Goal: Communication & Community: Participate in discussion

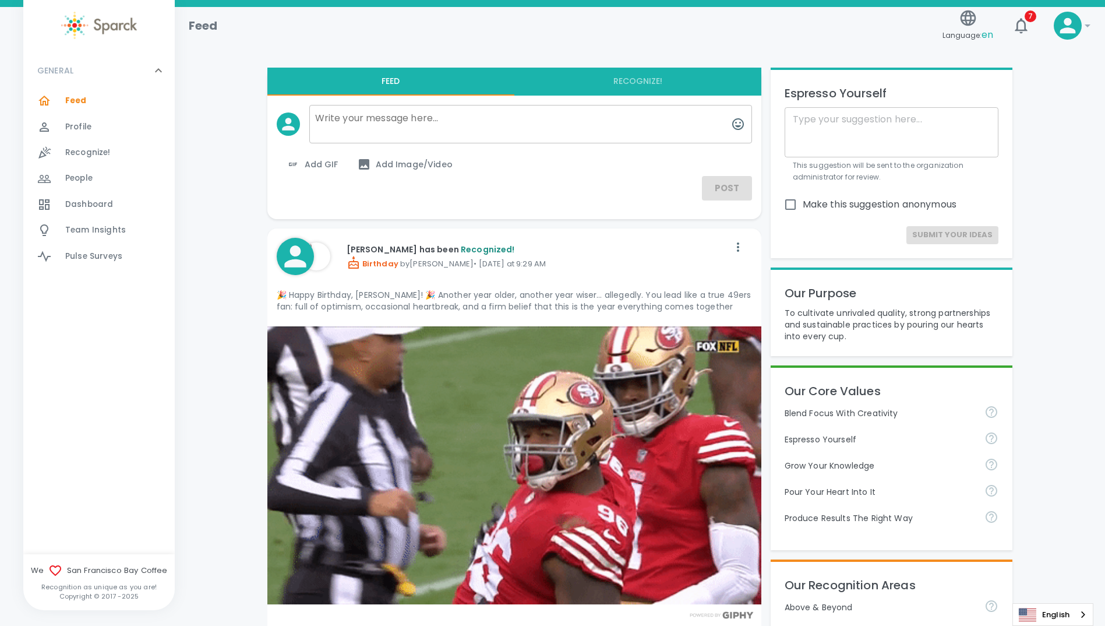
click at [81, 204] on span "Dashboard" at bounding box center [89, 205] width 48 height 12
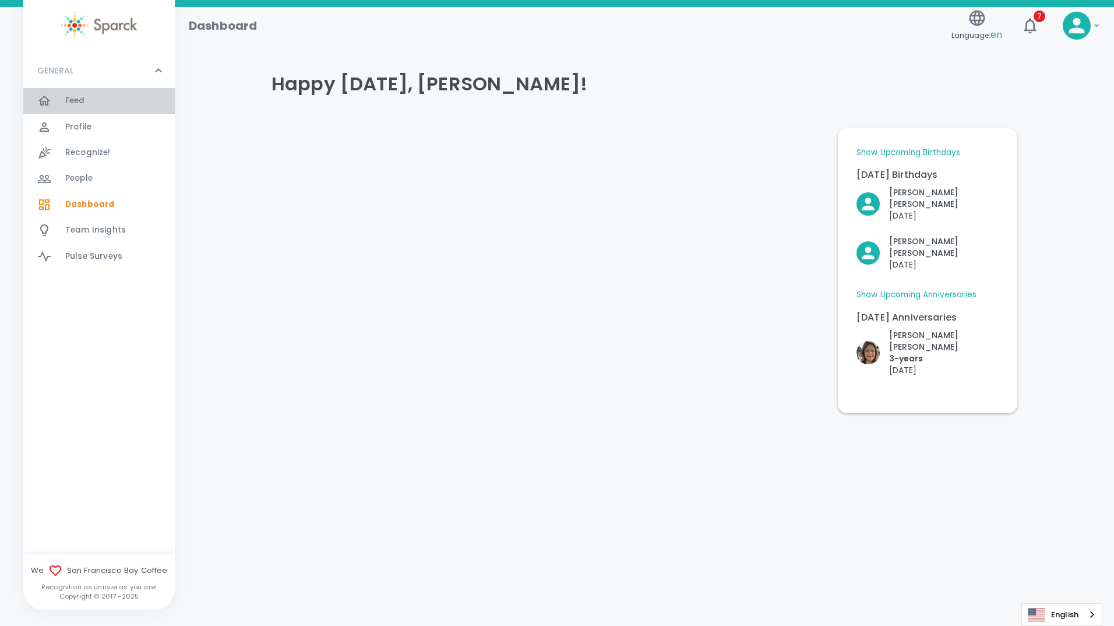
click at [75, 96] on span "Feed" at bounding box center [75, 101] width 20 height 12
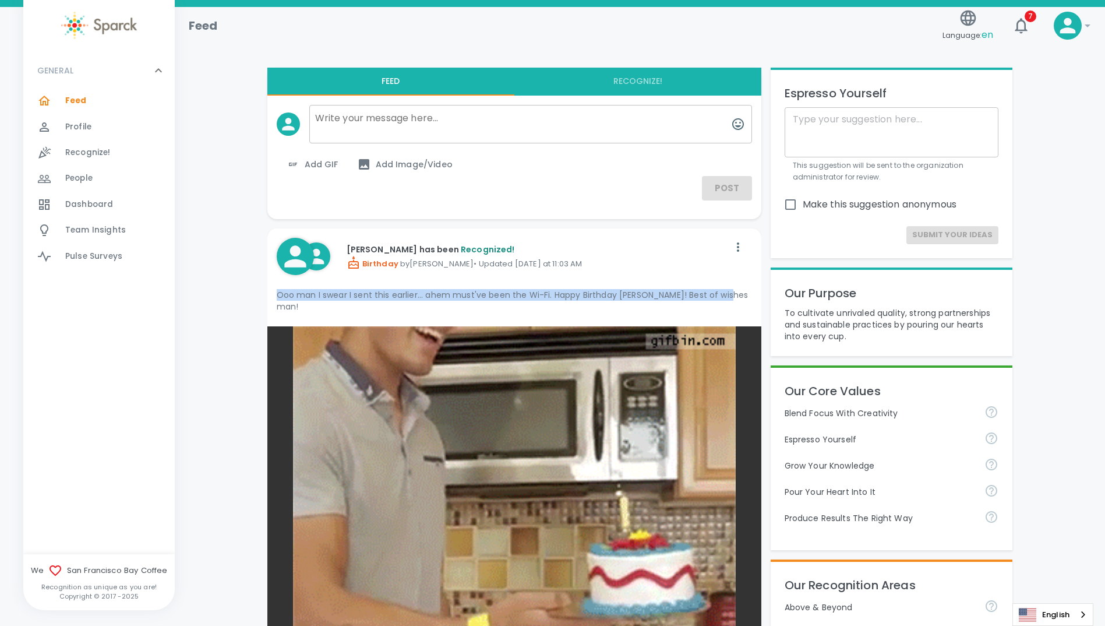
drag, startPoint x: 277, startPoint y: 295, endPoint x: 728, endPoint y: 305, distance: 451.0
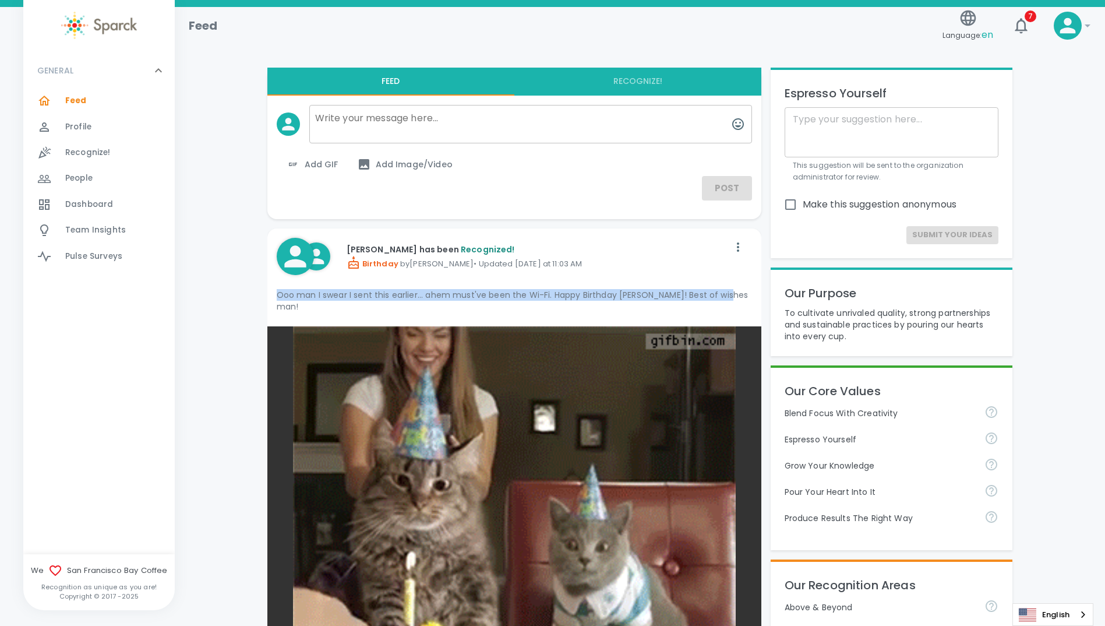
click at [728, 305] on div "Ooo man I swear I sent this earlier... ahem must've been the Wi-Fi. Happy Birth…" at bounding box center [514, 300] width 475 height 33
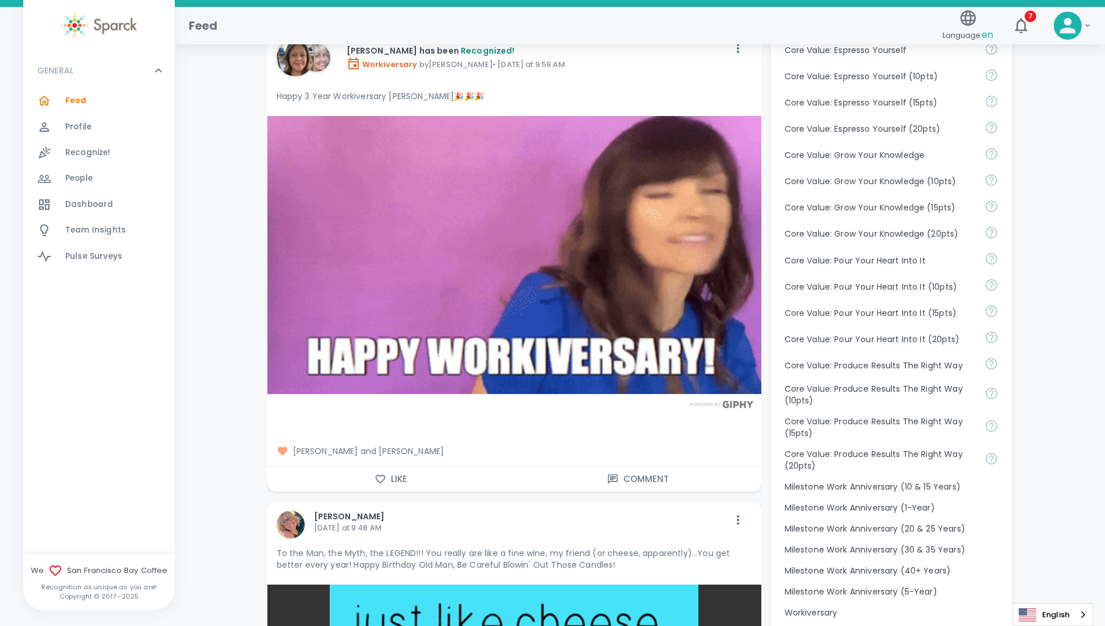
scroll to position [816, 0]
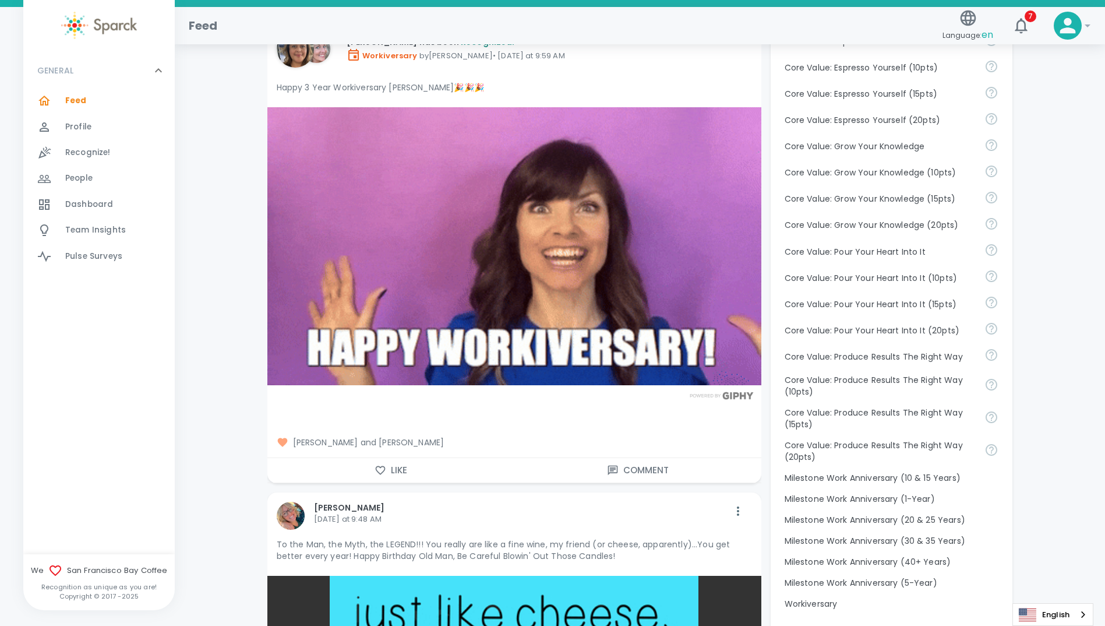
click at [380, 464] on icon "button" at bounding box center [381, 470] width 12 height 12
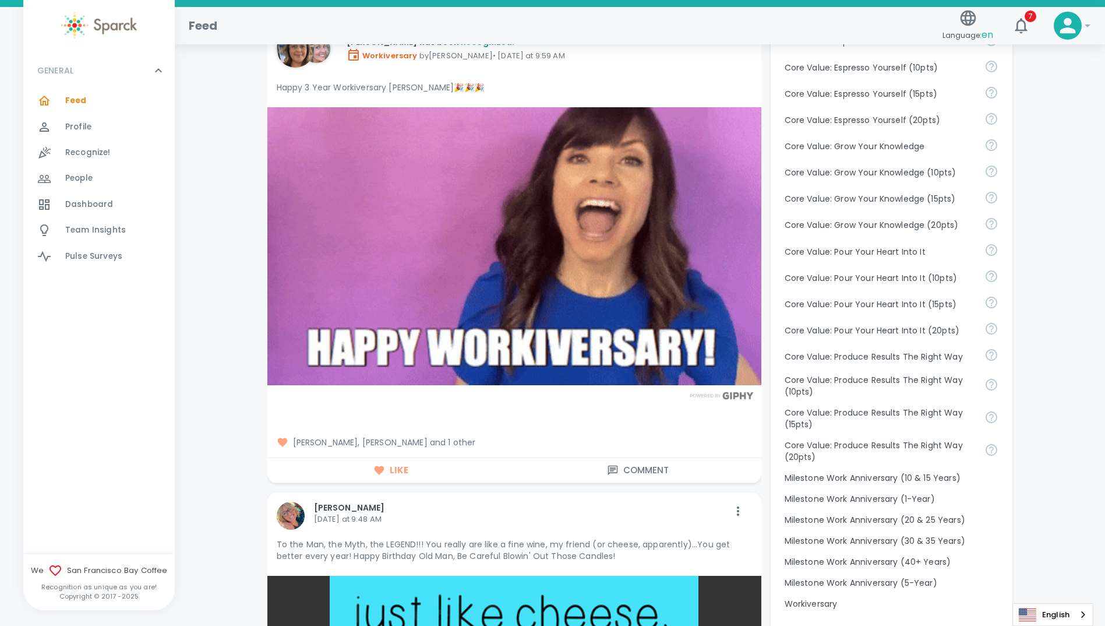
scroll to position [1107, 0]
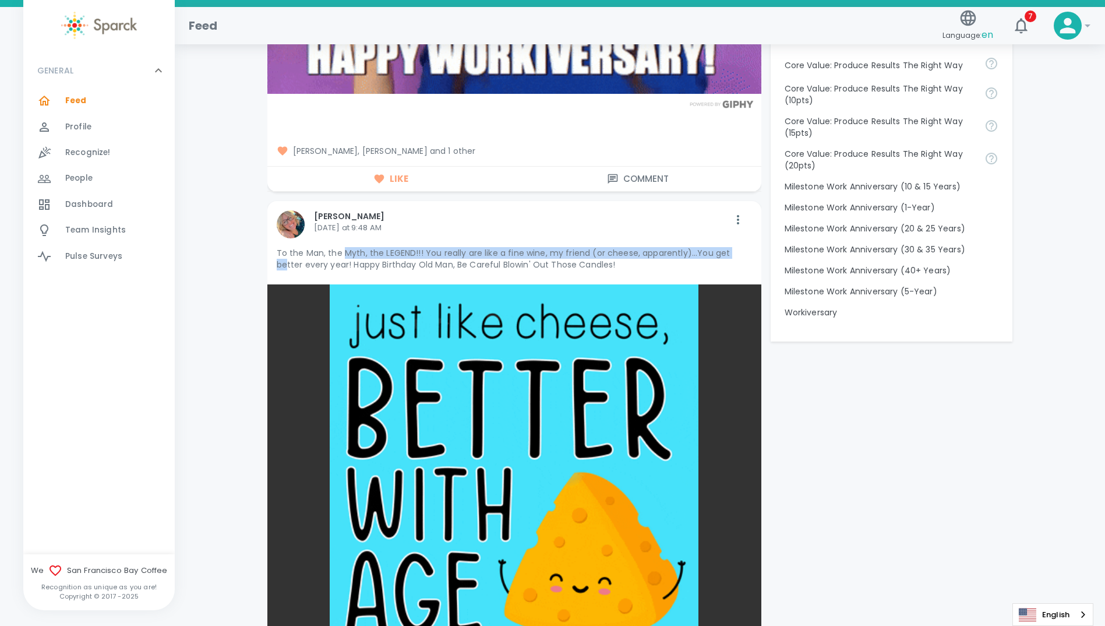
drag, startPoint x: 342, startPoint y: 238, endPoint x: 734, endPoint y: 244, distance: 392.1
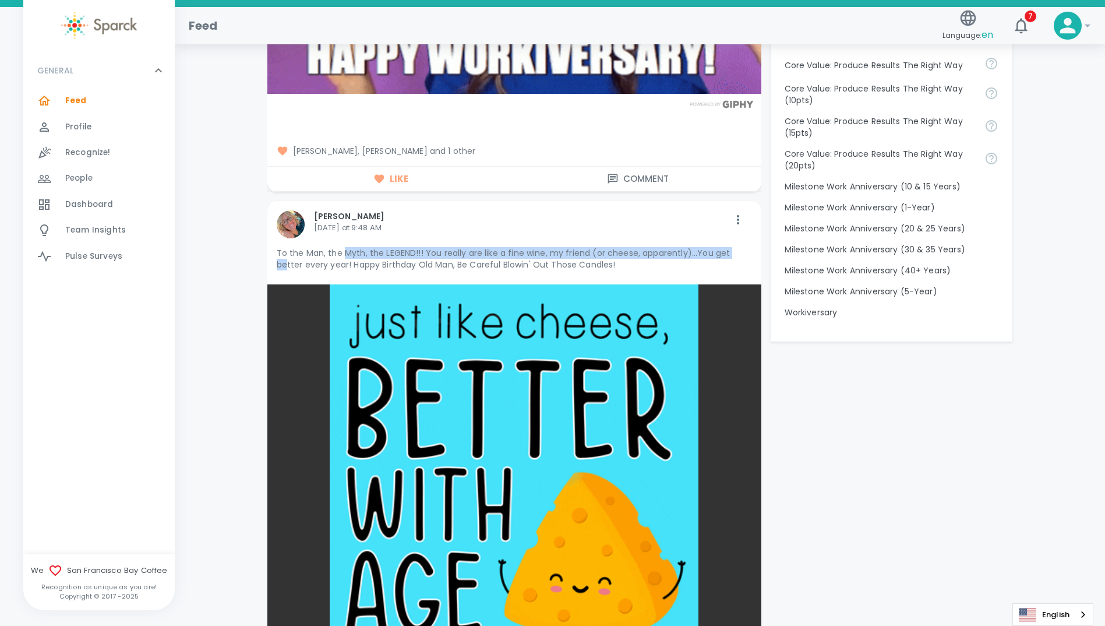
click at [734, 247] on p "To the Man, the Myth, the LEGEND!!! You really are like a fine wine, my friend …" at bounding box center [514, 258] width 475 height 23
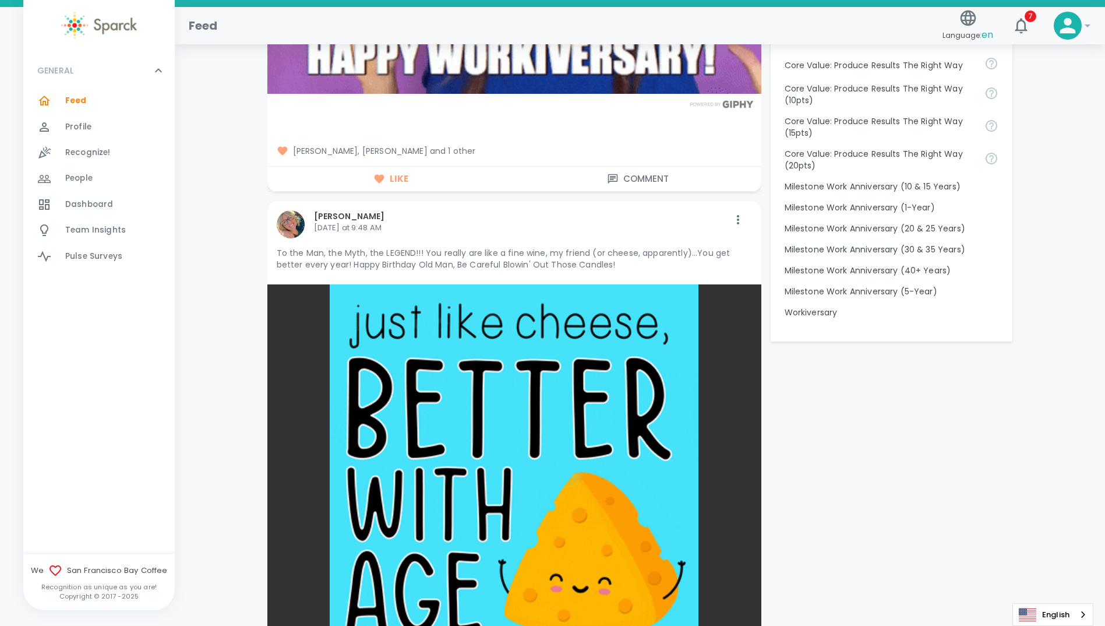
click at [478, 222] on p "[DATE] at 9:48 AM" at bounding box center [521, 228] width 415 height 12
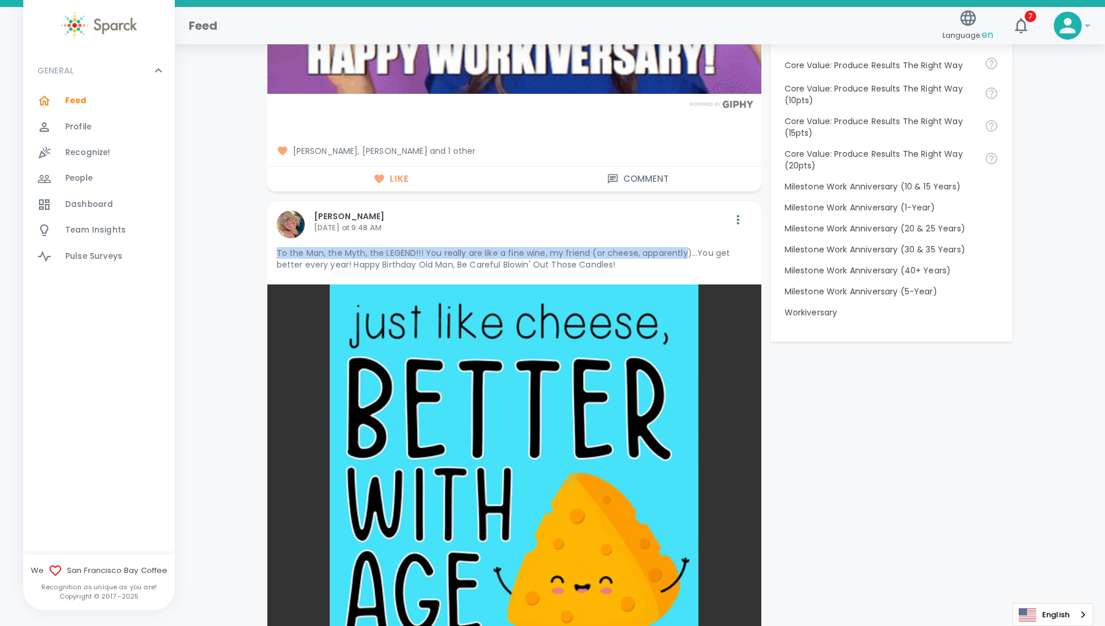
drag, startPoint x: 278, startPoint y: 242, endPoint x: 683, endPoint y: 243, distance: 405.4
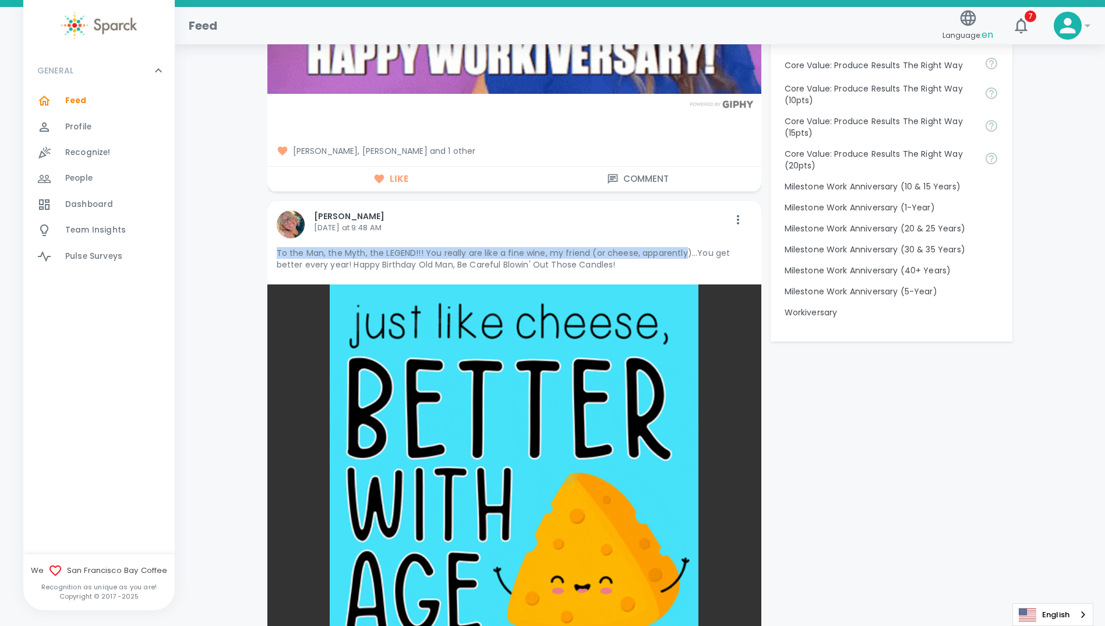
click at [683, 247] on p "To the Man, the Myth, the LEGEND!!! You really are like a fine wine, my friend …" at bounding box center [514, 258] width 475 height 23
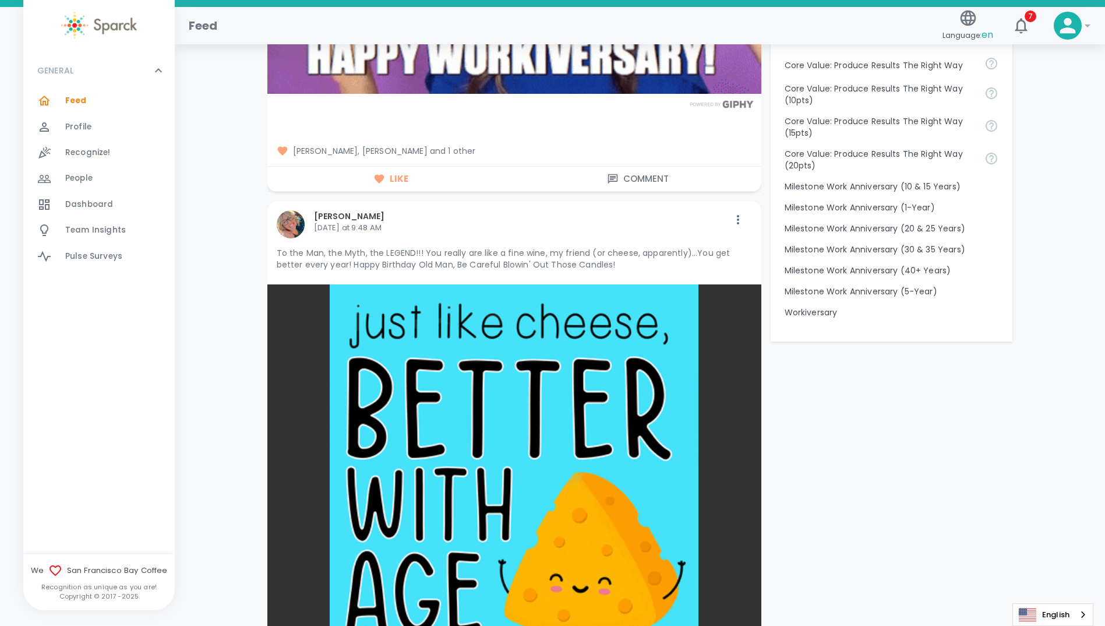
drag, startPoint x: 683, startPoint y: 243, endPoint x: 738, endPoint y: 256, distance: 56.2
click at [738, 256] on p "To the Man, the Myth, the LEGEND!!! You really are like a fine wine, my friend …" at bounding box center [514, 258] width 475 height 23
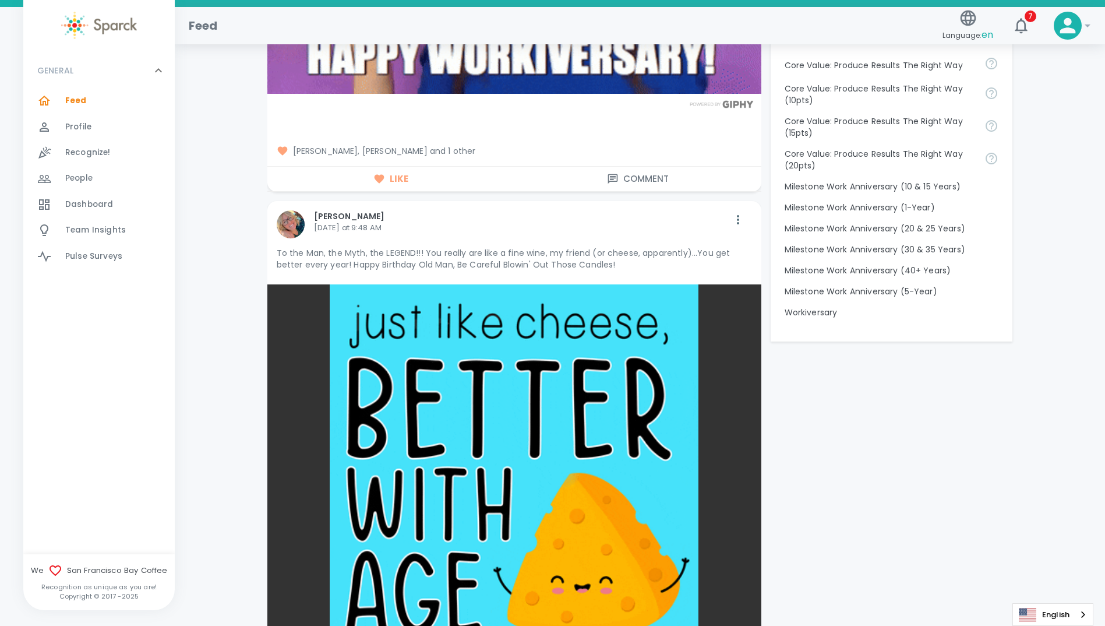
scroll to position [1165, 0]
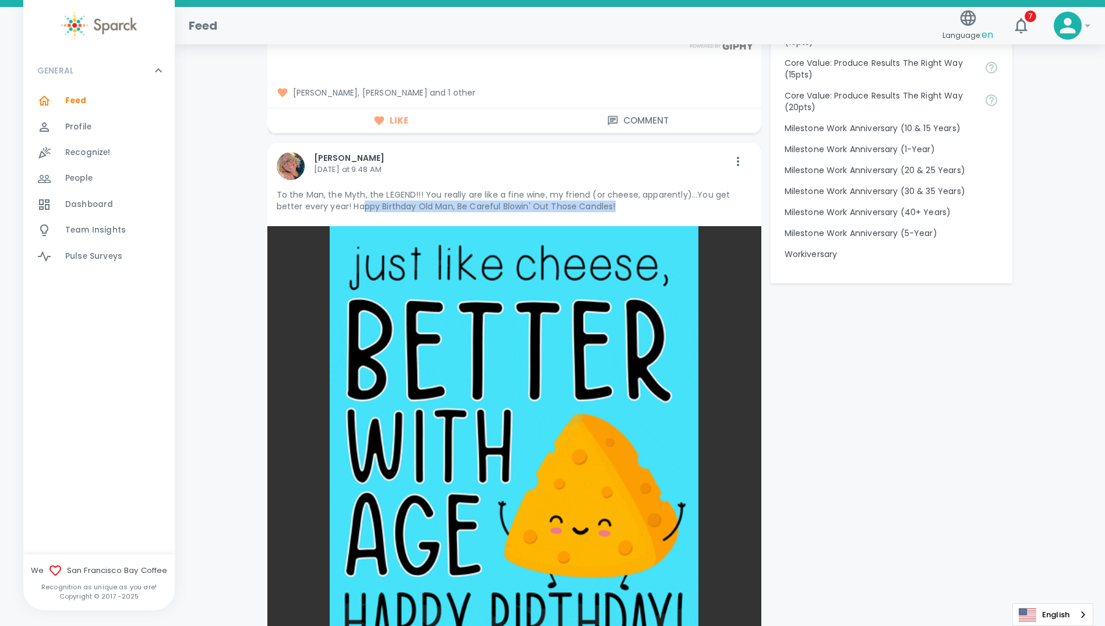
drag, startPoint x: 334, startPoint y: 191, endPoint x: 596, endPoint y: 200, distance: 262.3
click at [596, 200] on p "To the Man, the Myth, the LEGEND!!! You really are like a fine wine, my friend …" at bounding box center [514, 200] width 475 height 23
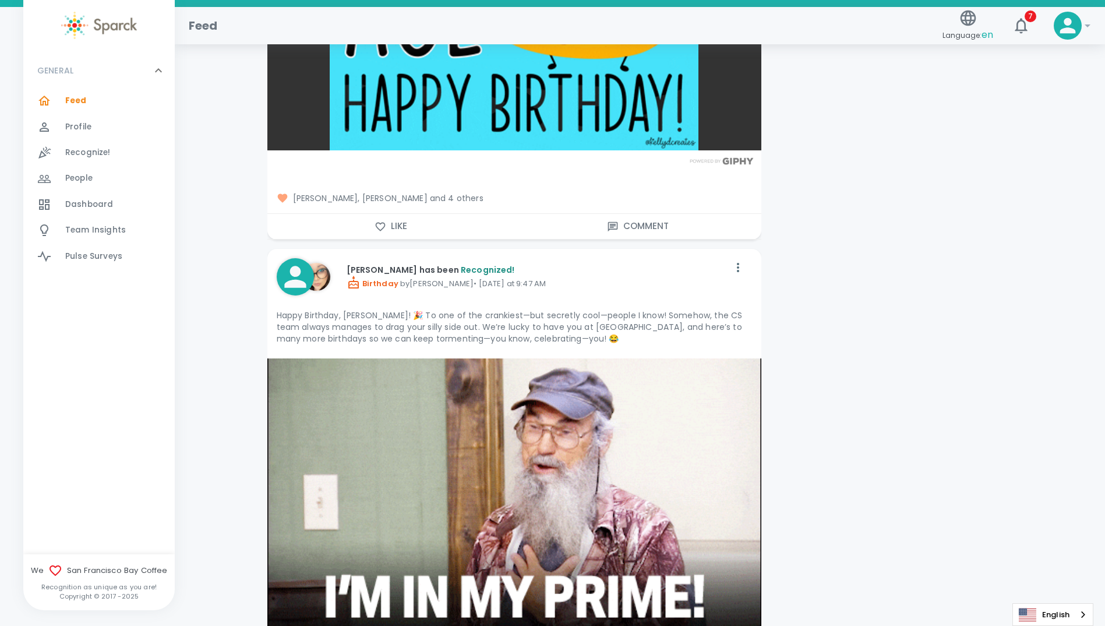
scroll to position [1748, 0]
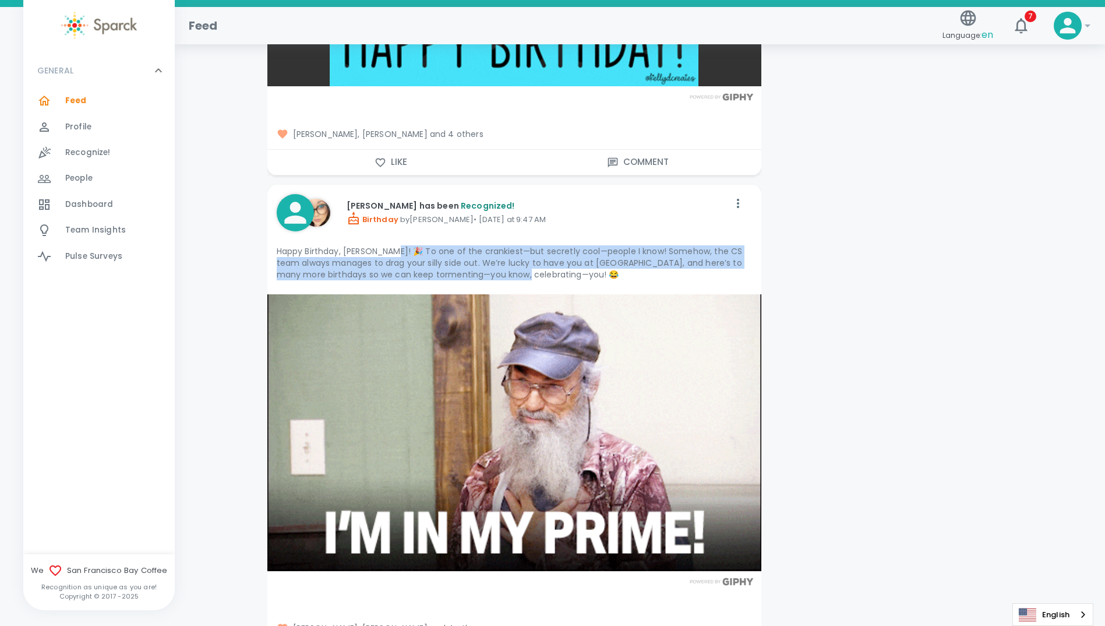
drag, startPoint x: 386, startPoint y: 239, endPoint x: 759, endPoint y: 266, distance: 373.8
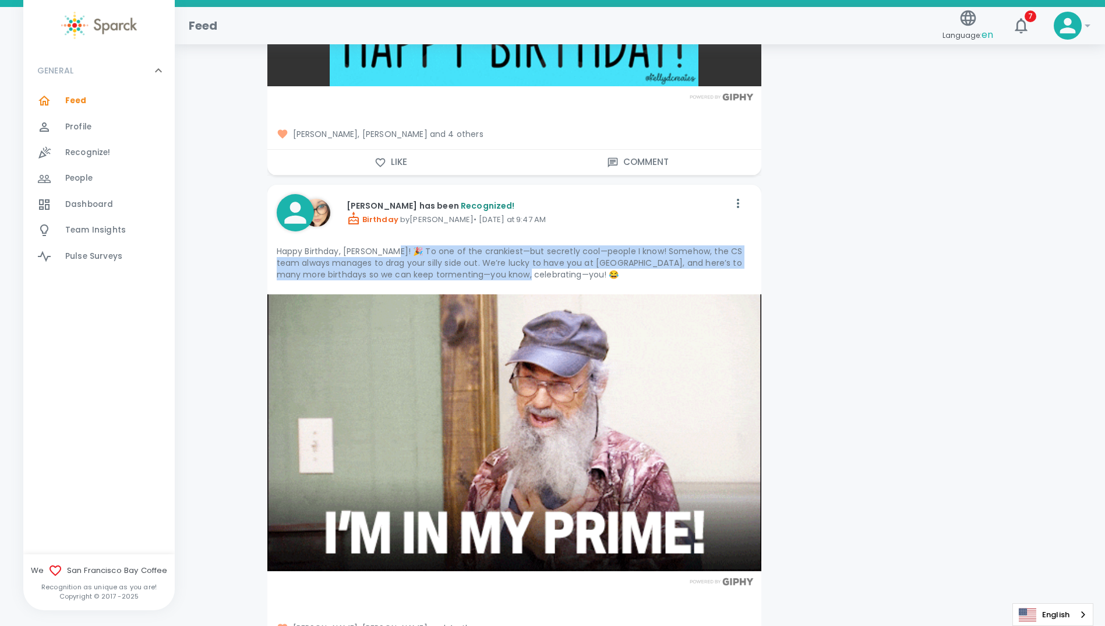
click at [759, 266] on div "[PERSON_NAME] has been Recognized! Birthday by [PERSON_NAME] • [DATE] at 9:47 A…" at bounding box center [514, 240] width 494 height 110
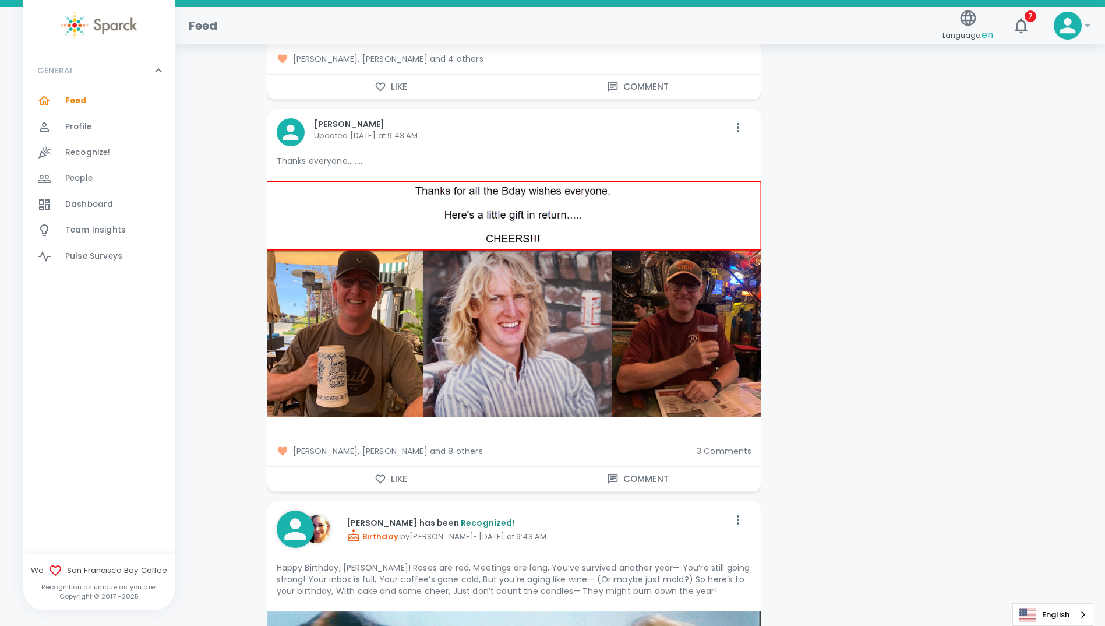
scroll to position [2330, 0]
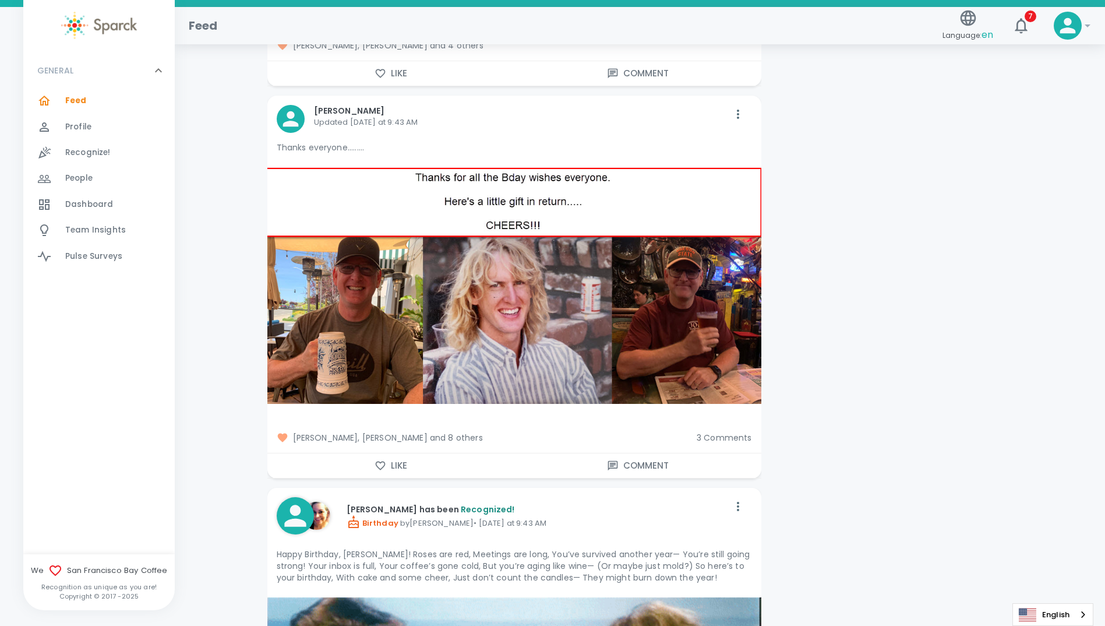
click at [725, 432] on span "3 Comments" at bounding box center [724, 438] width 55 height 12
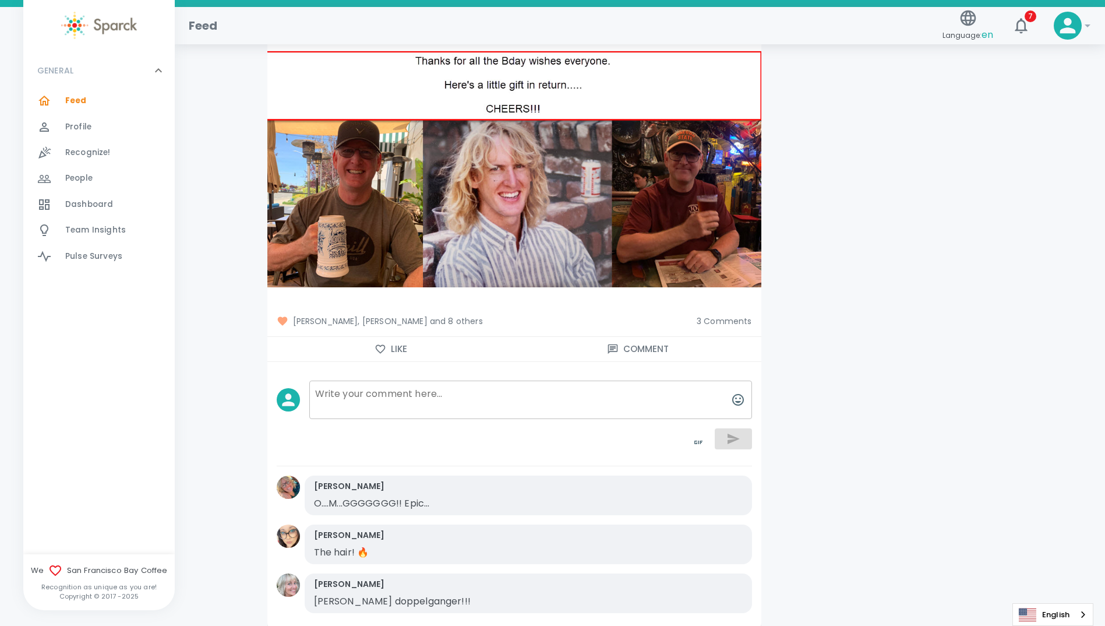
scroll to position [2505, 0]
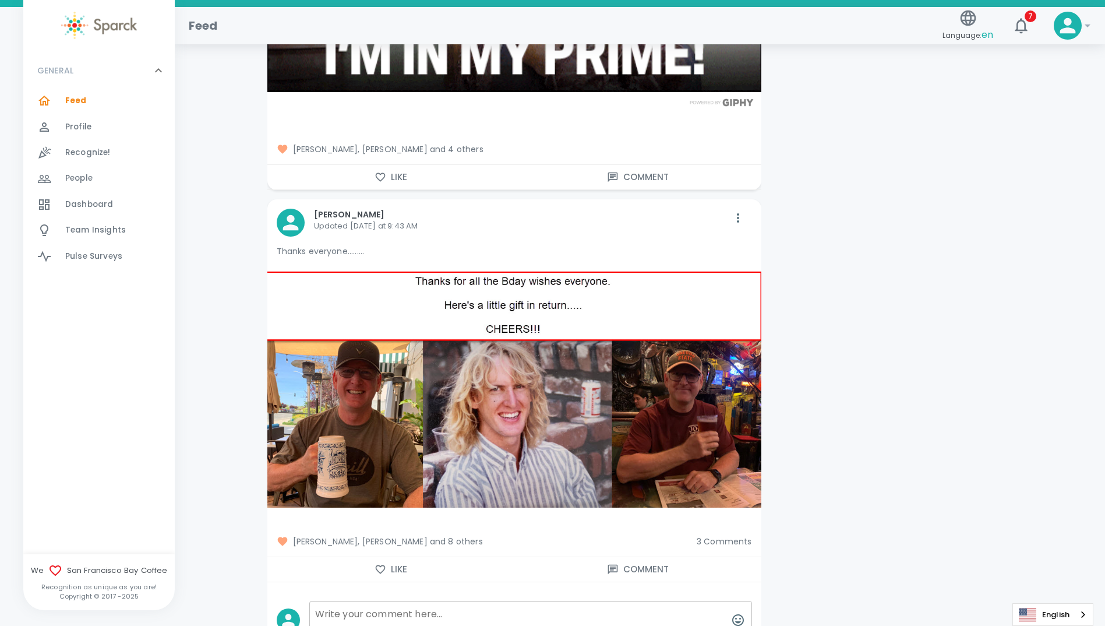
scroll to position [2214, 0]
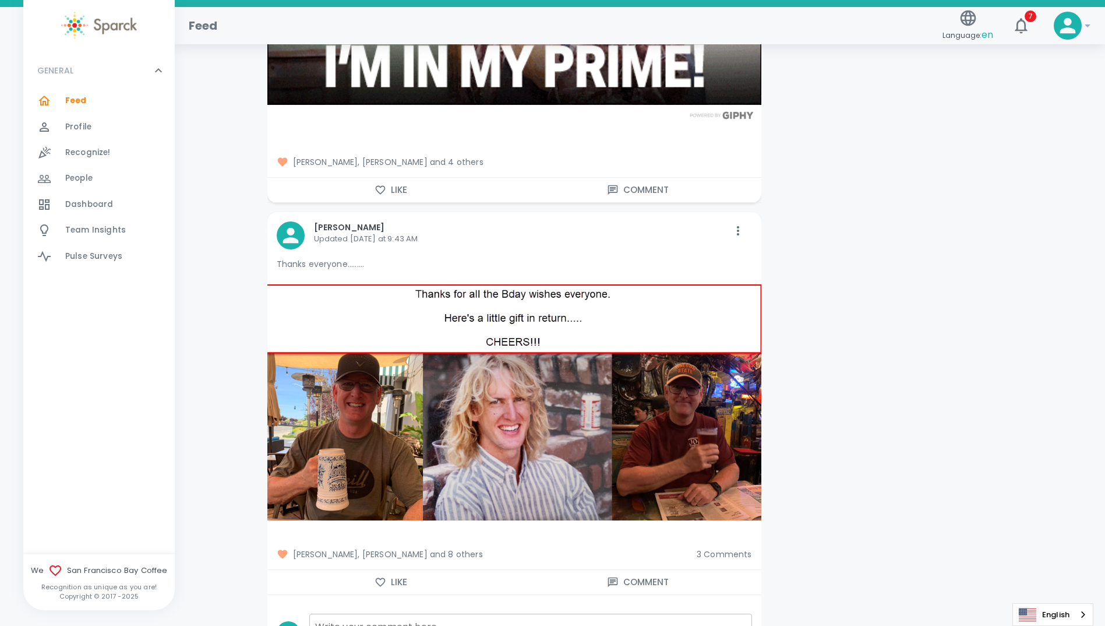
click at [664, 235] on div "[PERSON_NAME] Updated [DATE] at 9:43 AM" at bounding box center [517, 233] width 424 height 42
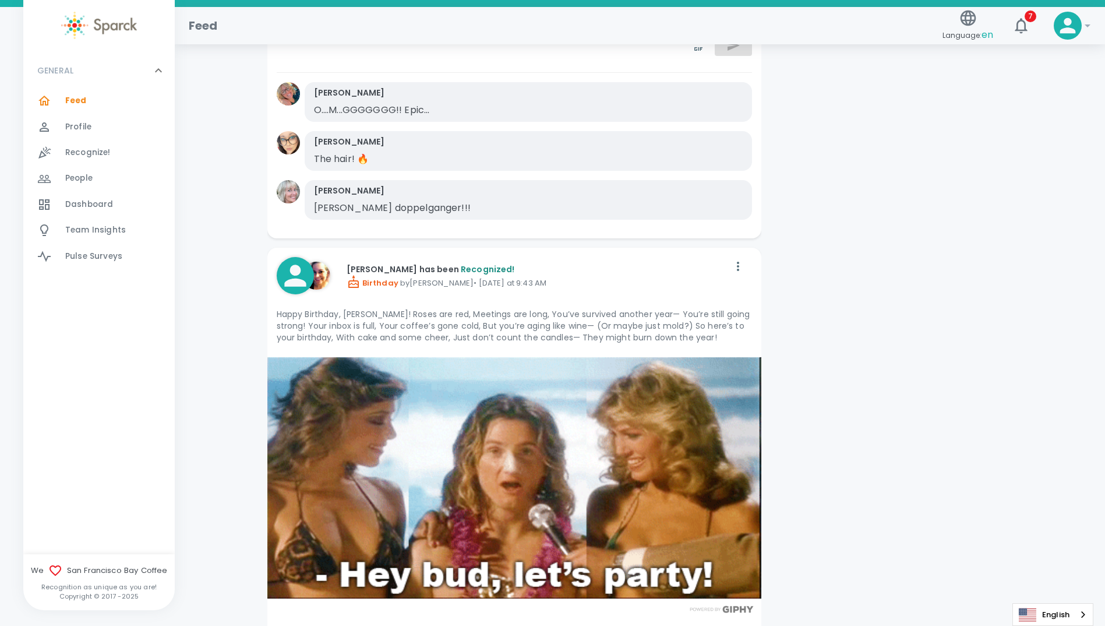
scroll to position [2854, 0]
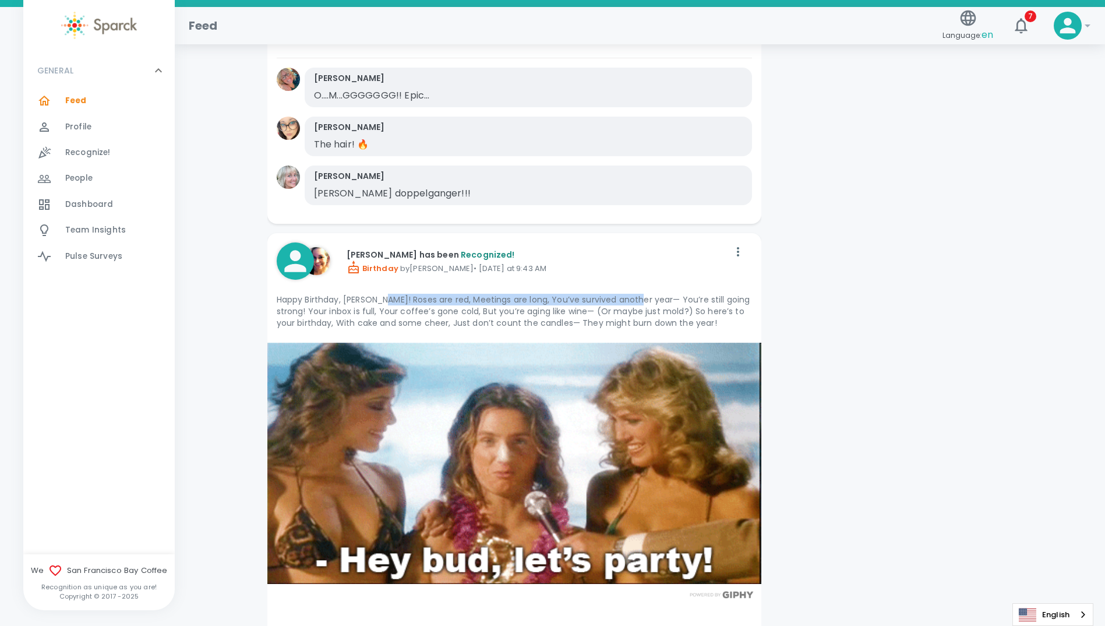
drag, startPoint x: 379, startPoint y: 287, endPoint x: 637, endPoint y: 290, distance: 258.7
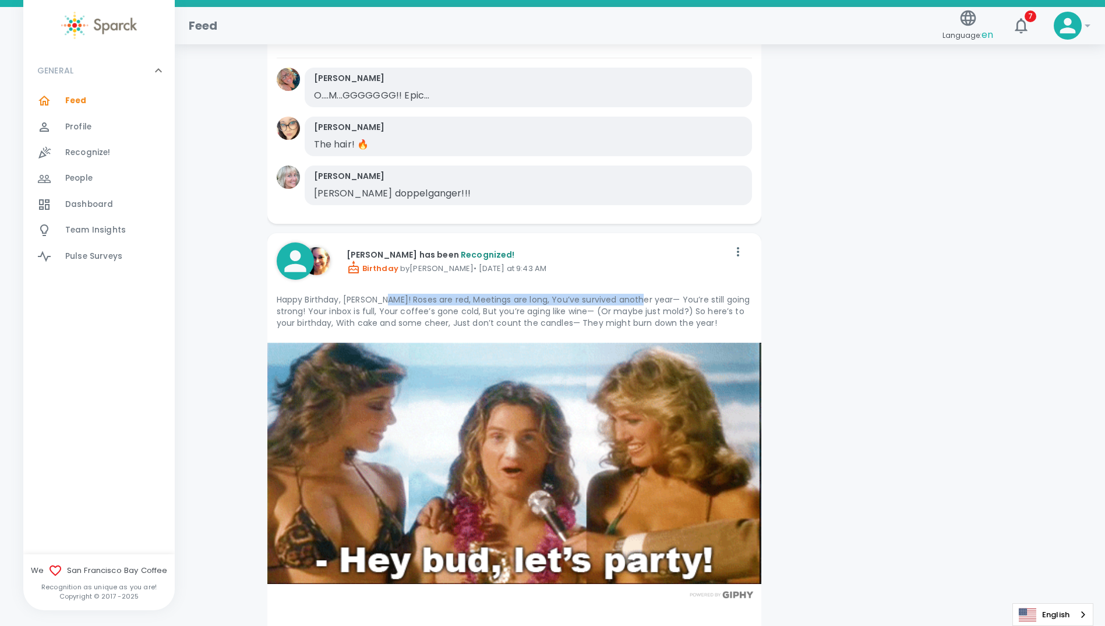
click at [637, 294] on p "Happy Birthday, [PERSON_NAME]! Roses are red, Meetings are long, You’ve survive…" at bounding box center [514, 311] width 475 height 35
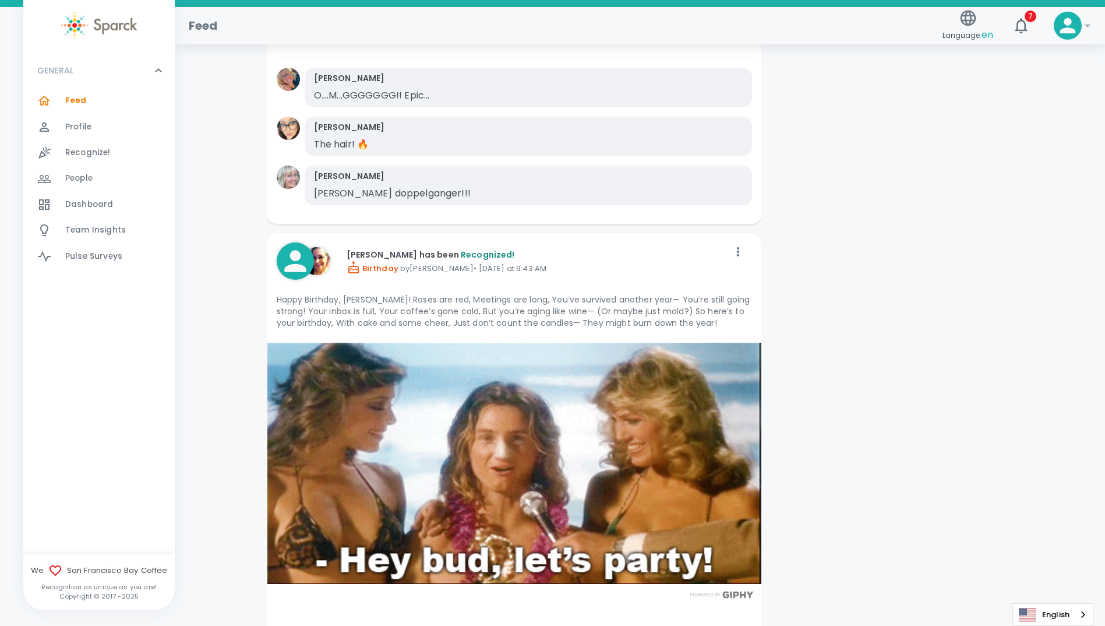
drag, startPoint x: 637, startPoint y: 290, endPoint x: 721, endPoint y: 264, distance: 87.9
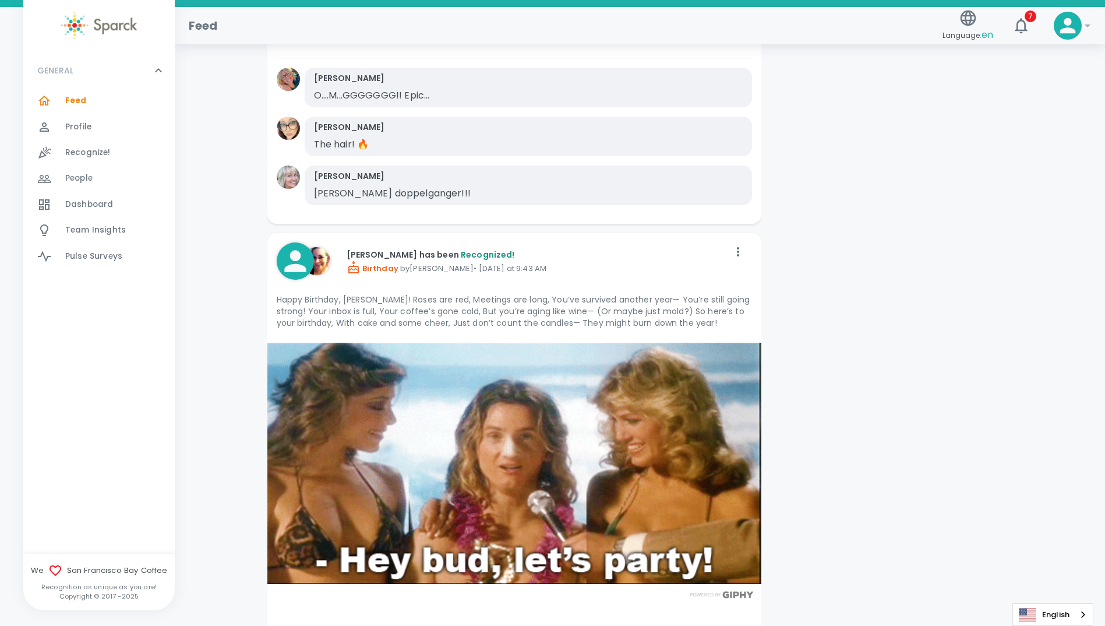
click at [714, 260] on p "Birthday by [PERSON_NAME] • [DATE] at 9:43 AM" at bounding box center [538, 267] width 382 height 14
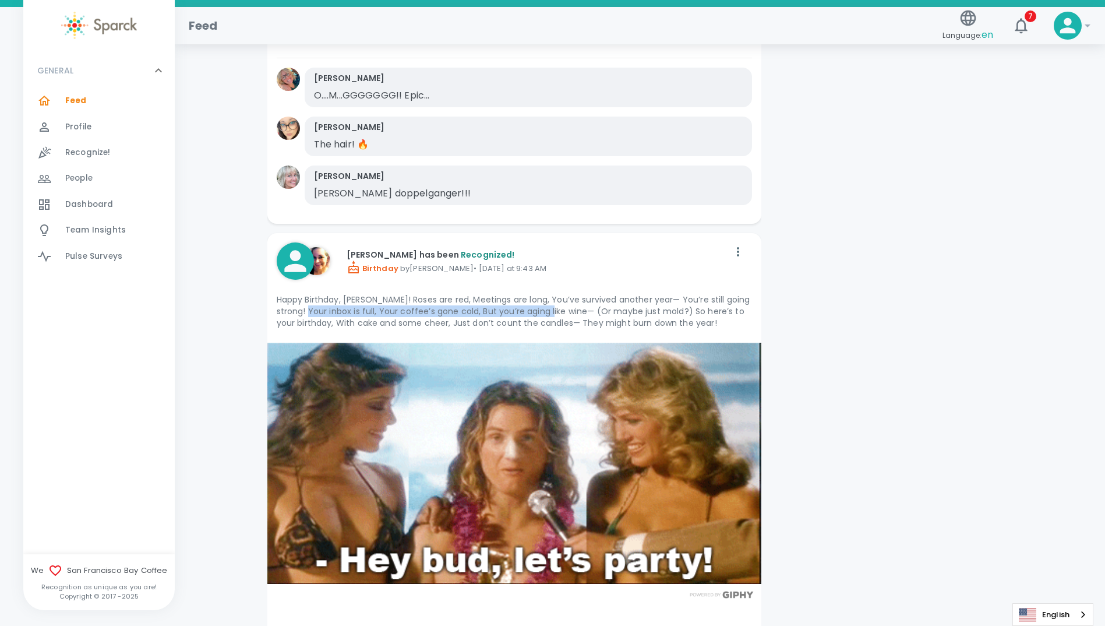
drag, startPoint x: 310, startPoint y: 298, endPoint x: 554, endPoint y: 299, distance: 244.1
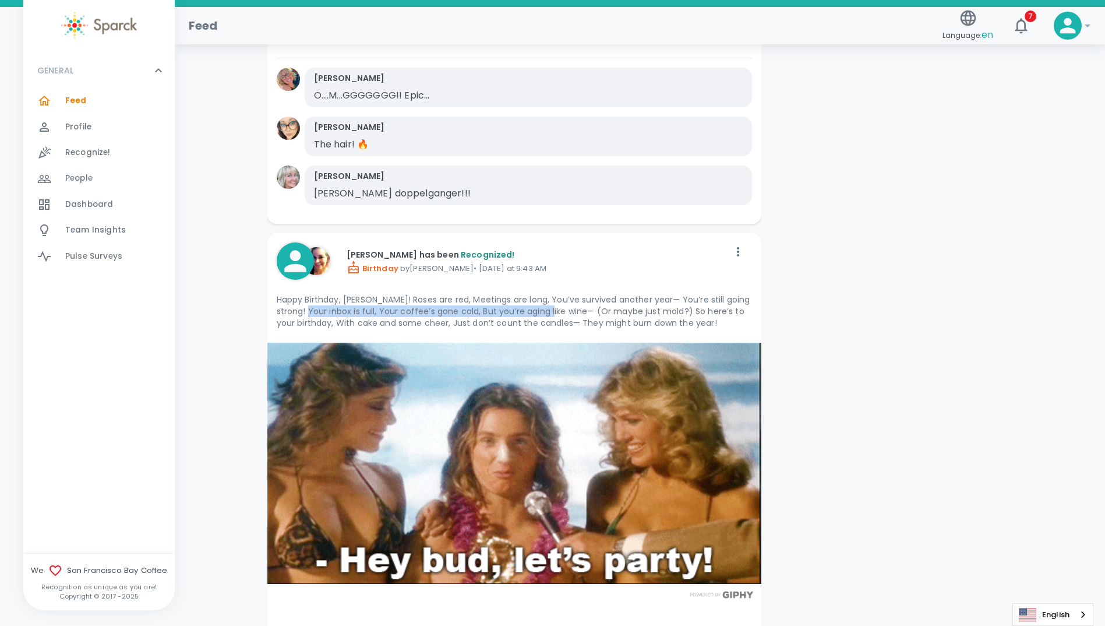
click at [554, 299] on p "Happy Birthday, [PERSON_NAME]! Roses are red, Meetings are long, You’ve survive…" at bounding box center [514, 311] width 475 height 35
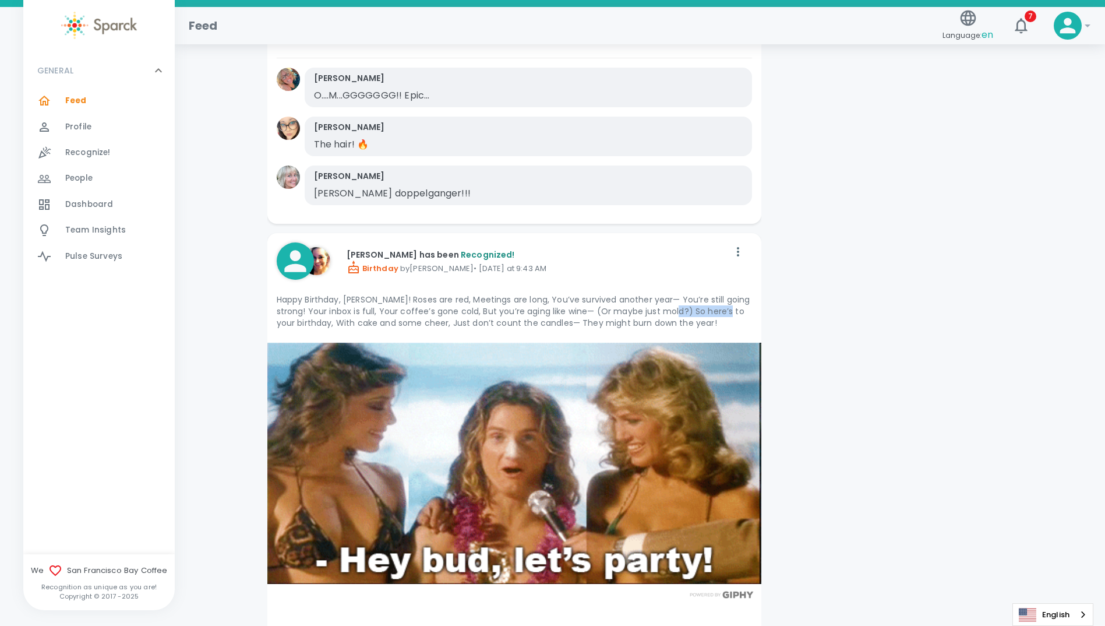
drag, startPoint x: 673, startPoint y: 299, endPoint x: 728, endPoint y: 301, distance: 54.2
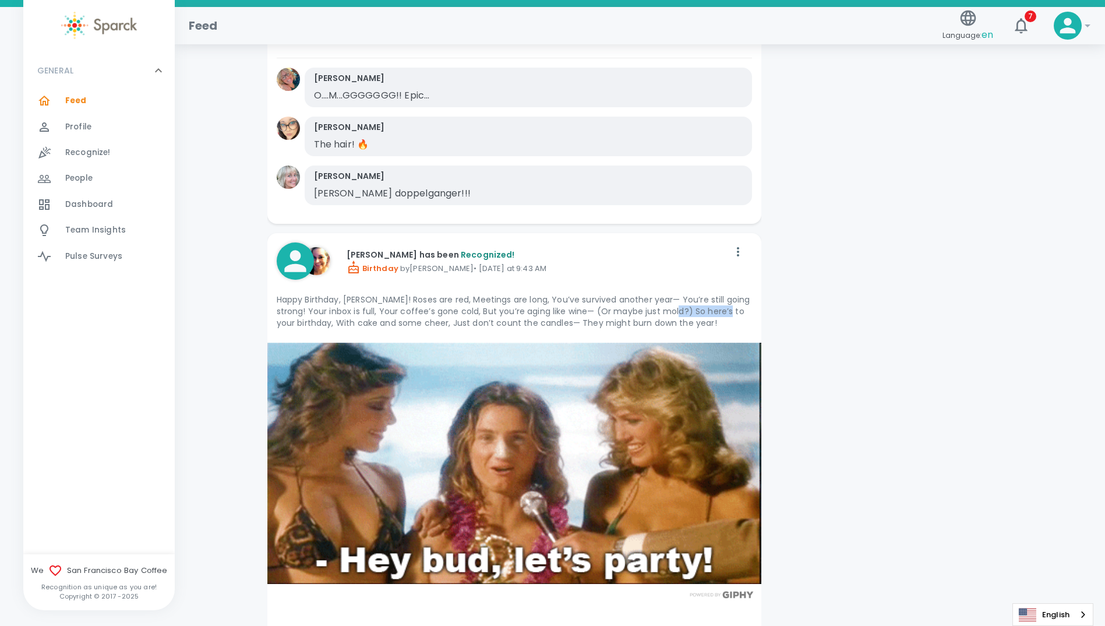
click at [728, 301] on p "Happy Birthday, [PERSON_NAME]! Roses are red, Meetings are long, You’ve survive…" at bounding box center [514, 311] width 475 height 35
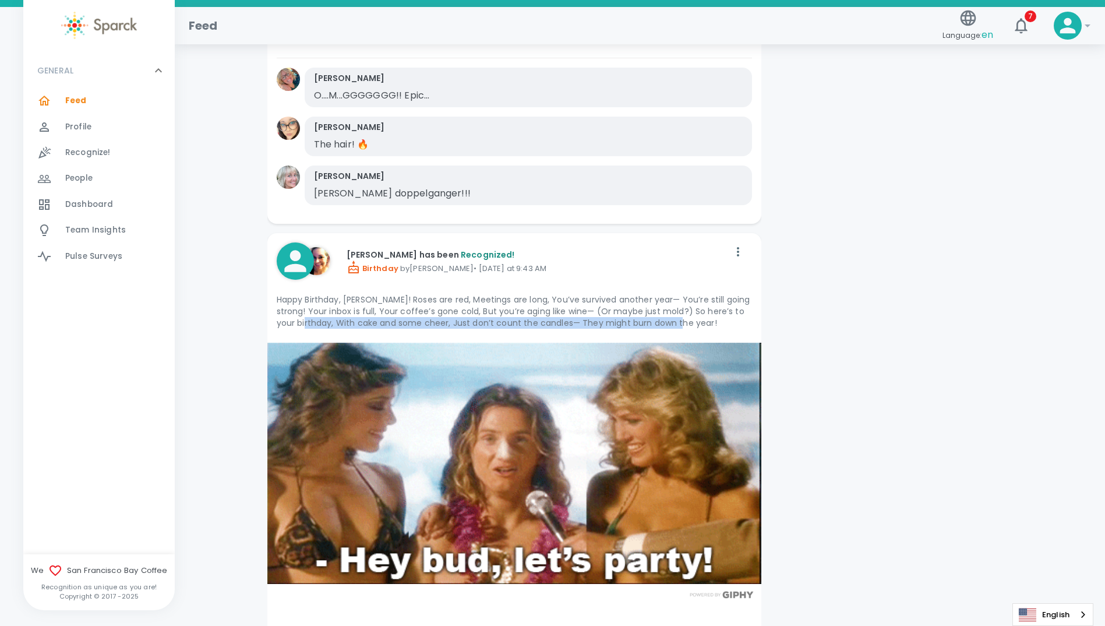
drag, startPoint x: 315, startPoint y: 311, endPoint x: 698, endPoint y: 315, distance: 382.7
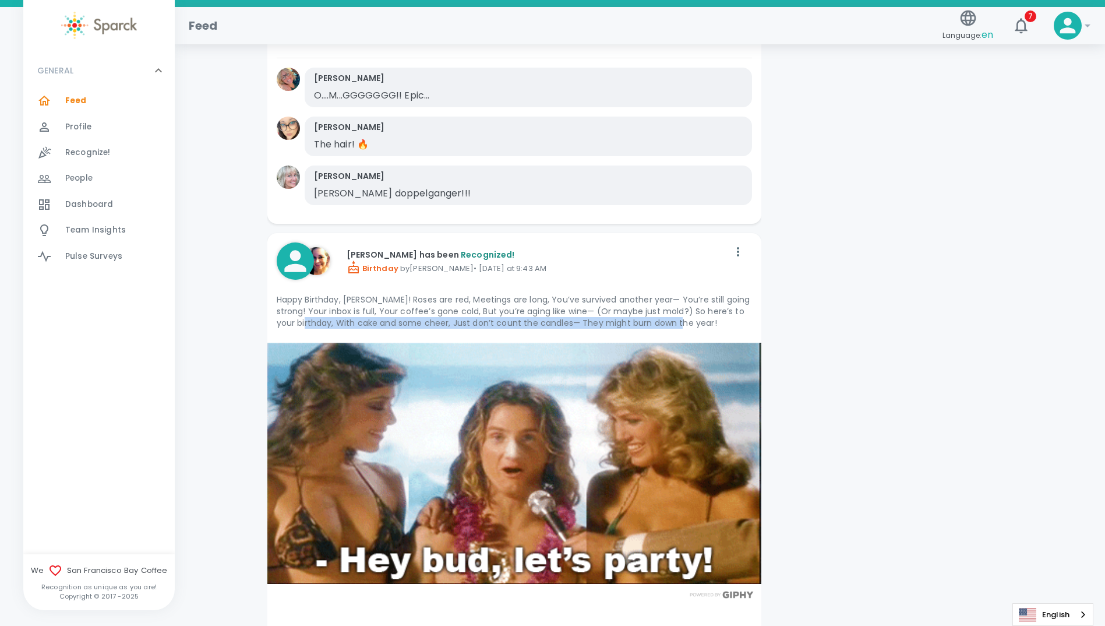
click at [698, 315] on p "Happy Birthday, [PERSON_NAME]! Roses are red, Meetings are long, You’ve survive…" at bounding box center [514, 311] width 475 height 35
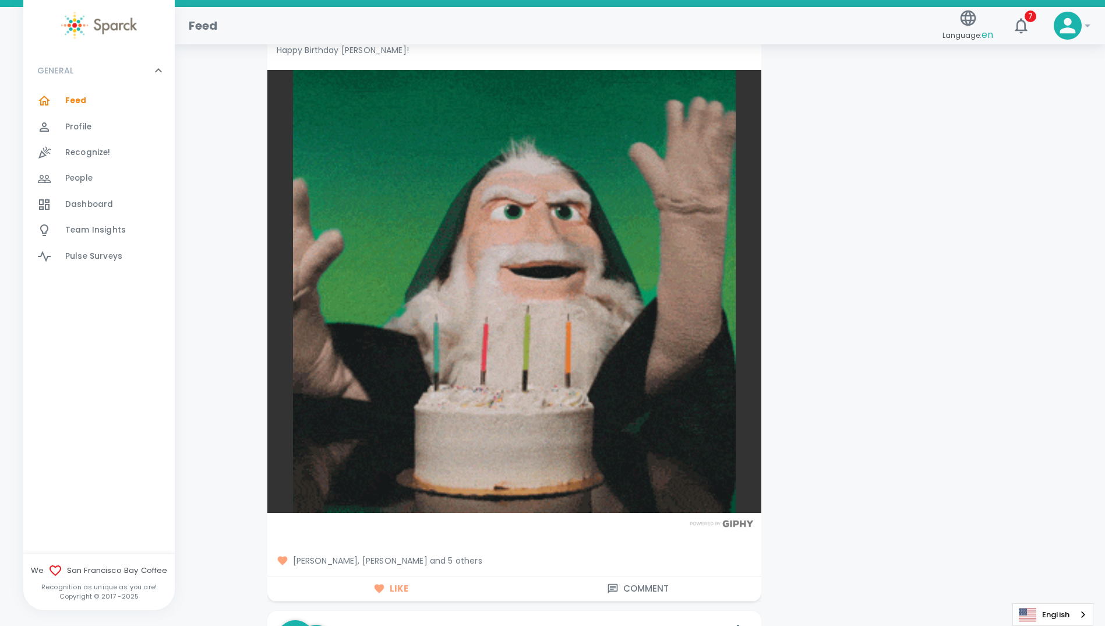
scroll to position [6175, 0]
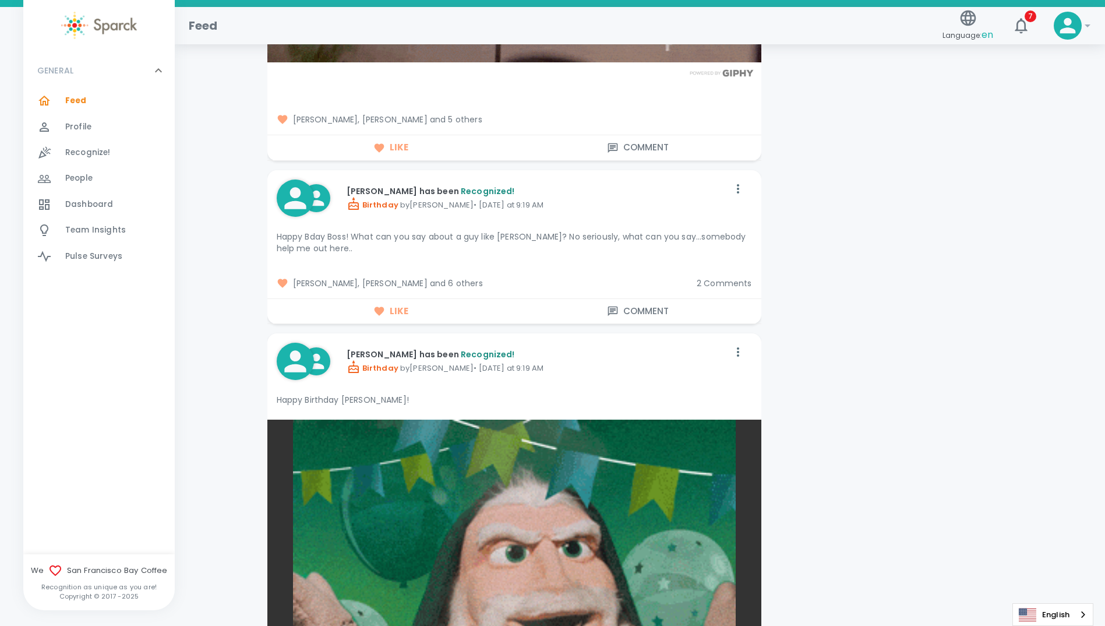
click at [716, 277] on span "2 Comments" at bounding box center [724, 283] width 55 height 12
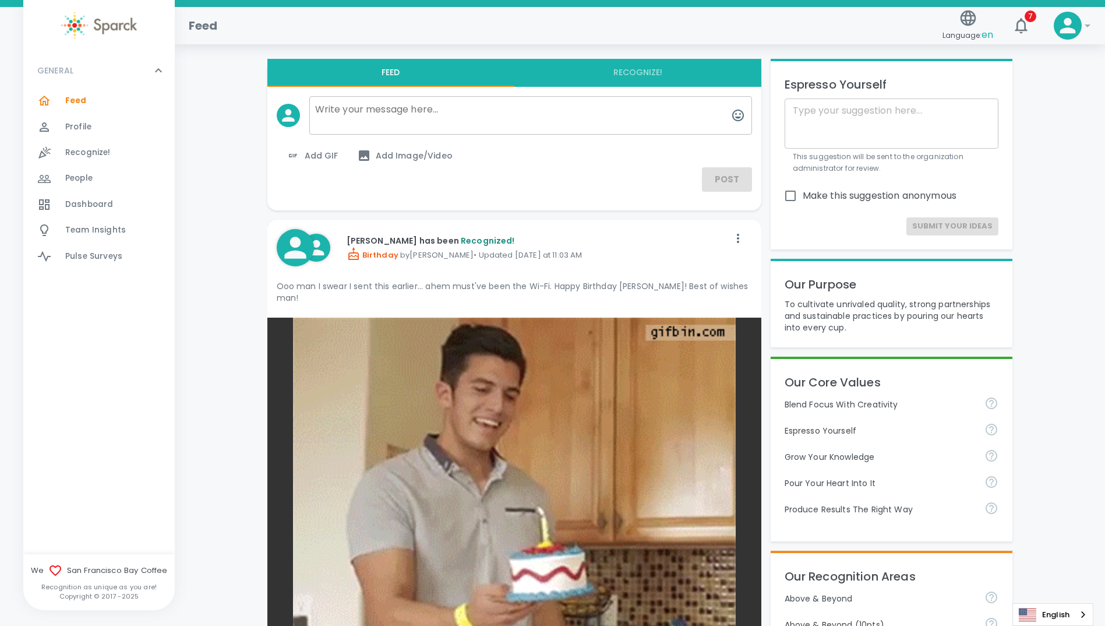
scroll to position [0, 0]
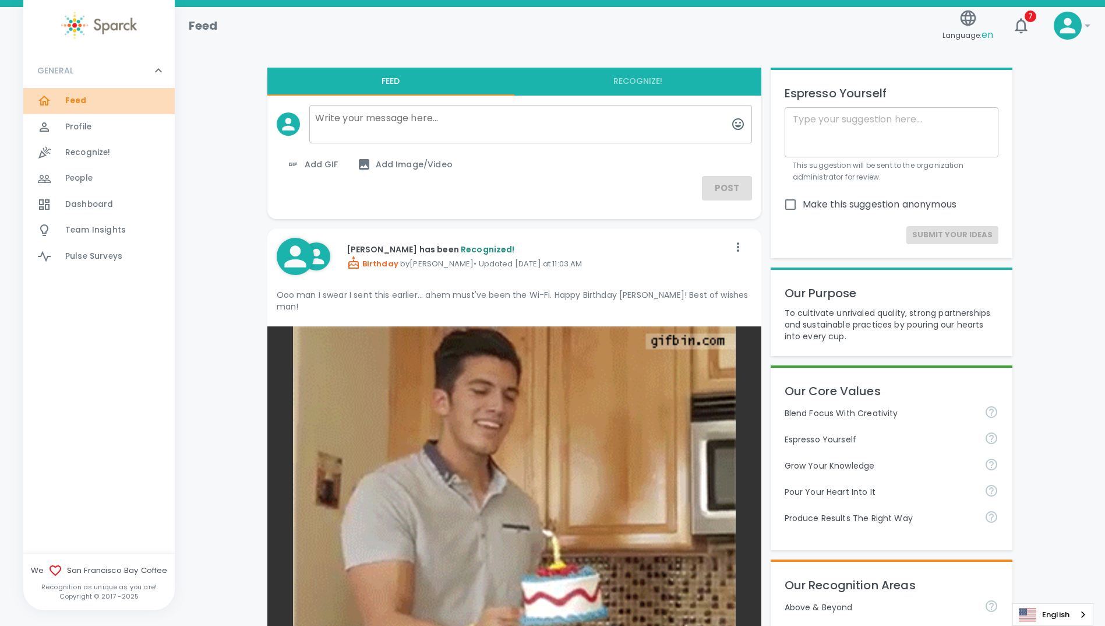
click at [72, 94] on span "Feed 0" at bounding box center [76, 101] width 22 height 16
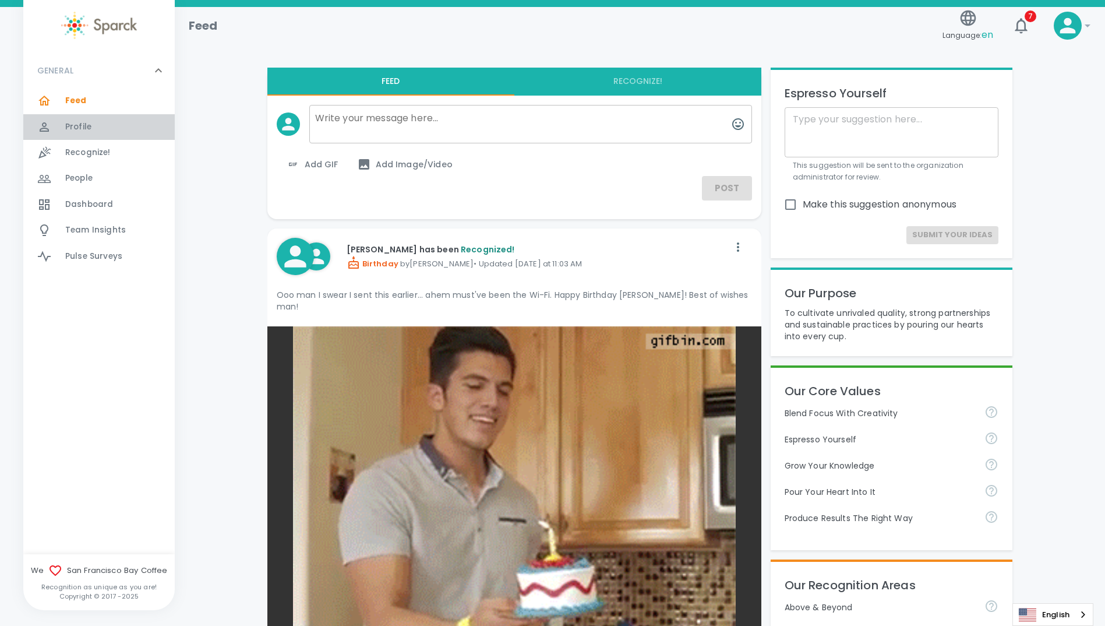
click at [79, 125] on span "Profile" at bounding box center [78, 127] width 26 height 12
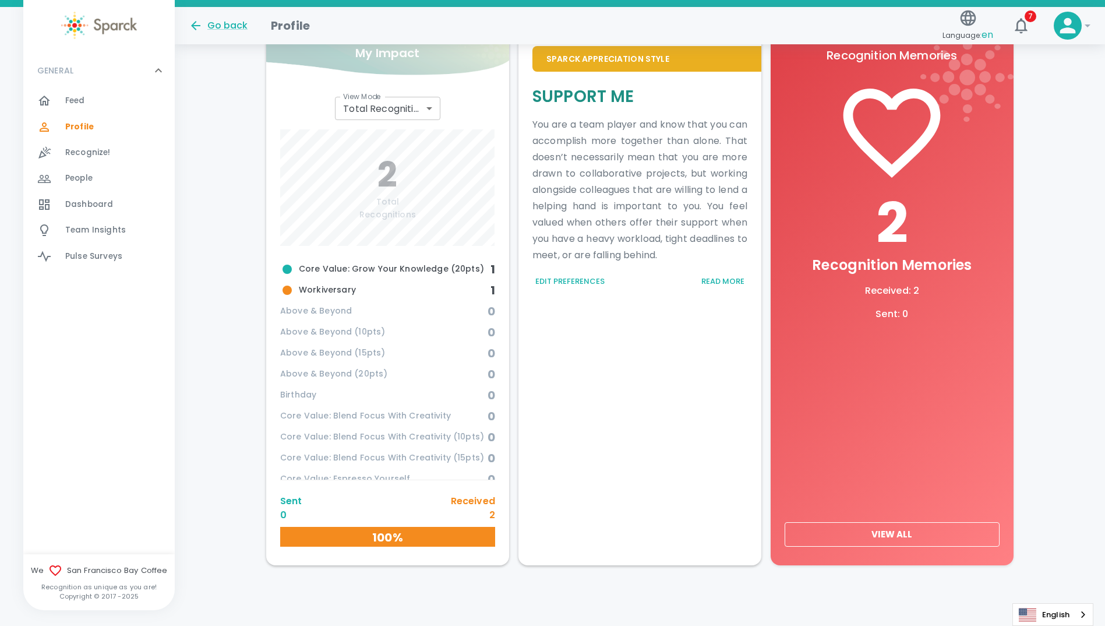
click at [215, 202] on div "Edit [PERSON_NAME] About Me Personal Professional My Rewards About Me Click to …" at bounding box center [640, 217] width 930 height 724
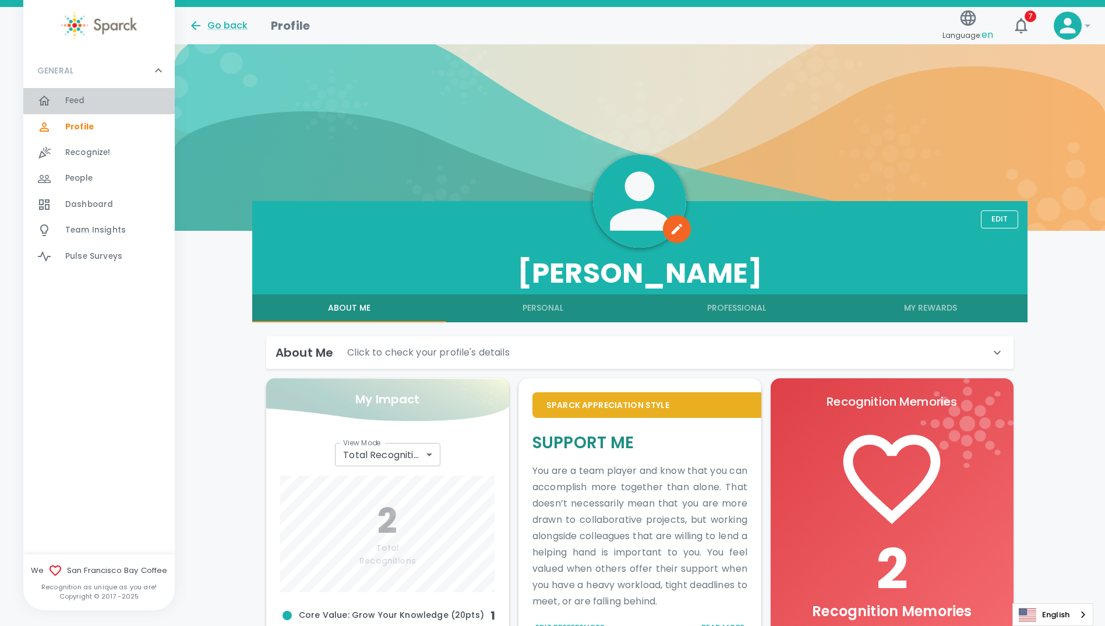
click at [72, 101] on span "Feed" at bounding box center [75, 101] width 20 height 12
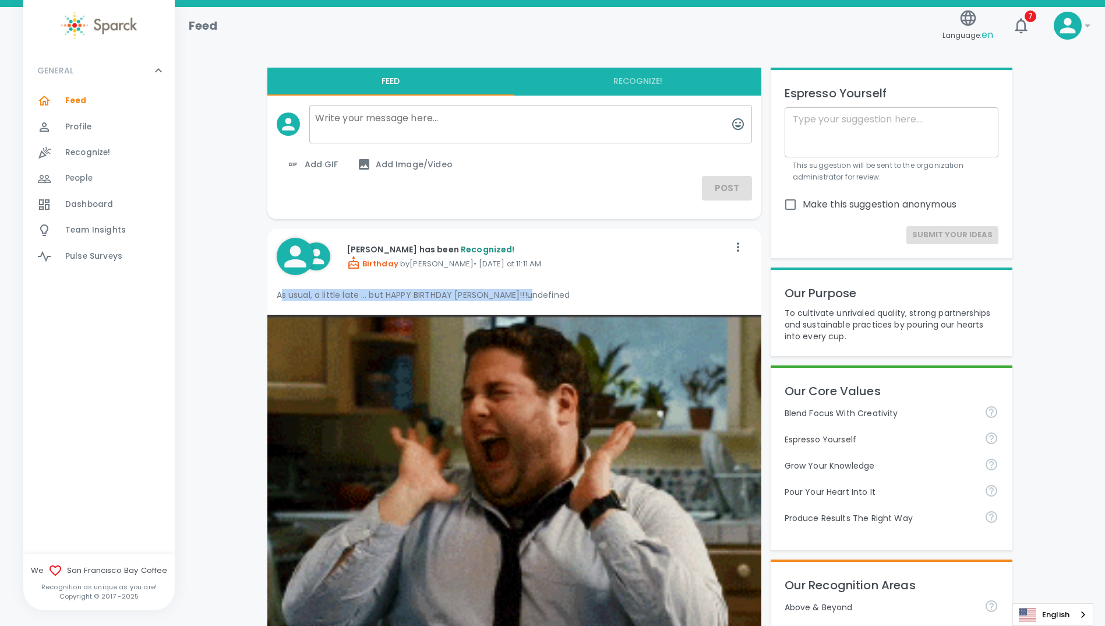
drag, startPoint x: 283, startPoint y: 294, endPoint x: 564, endPoint y: 301, distance: 282.0
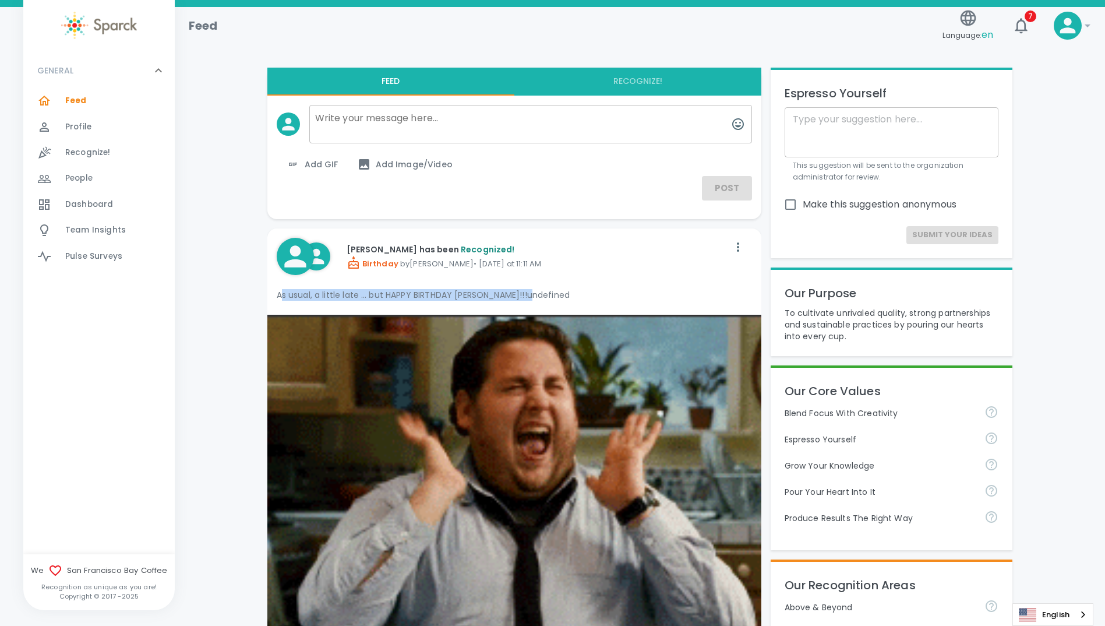
click at [564, 301] on div "As usual, a little late … but HAPPY BIRTHDAY [PERSON_NAME]!!!undefined" at bounding box center [514, 294] width 475 height 21
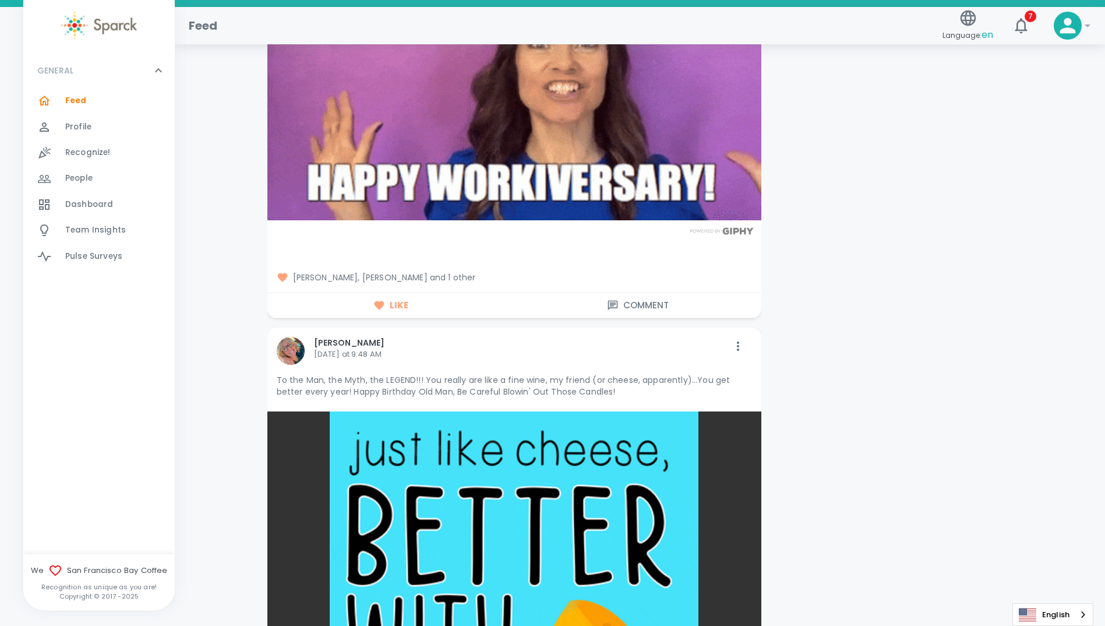
scroll to position [1689, 0]
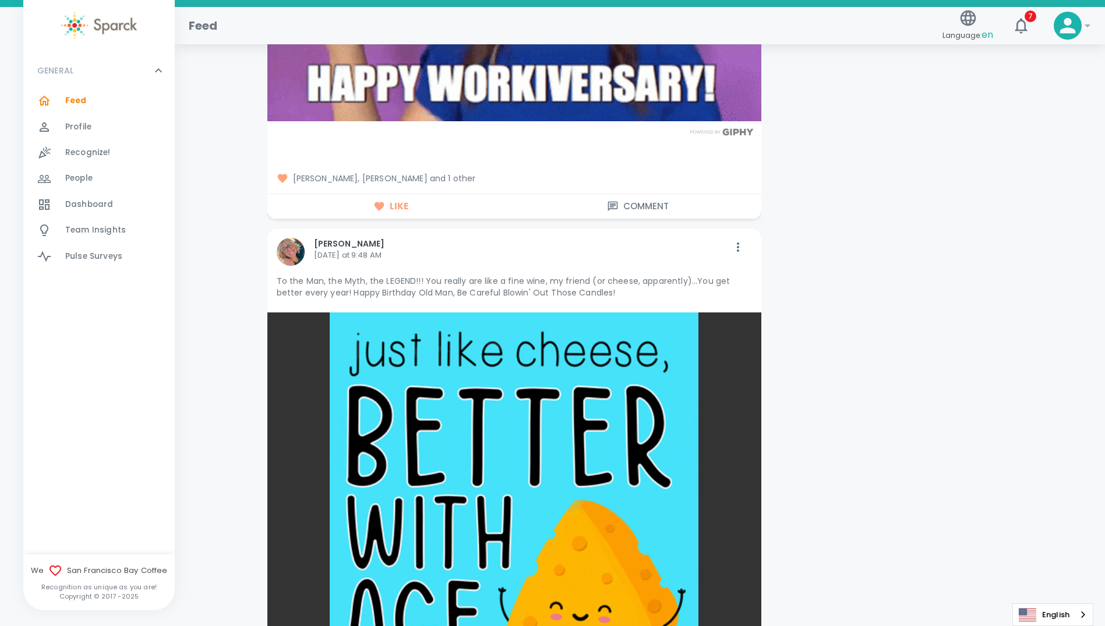
click at [449, 172] on span "[PERSON_NAME], [PERSON_NAME] and 1 other" at bounding box center [514, 178] width 475 height 12
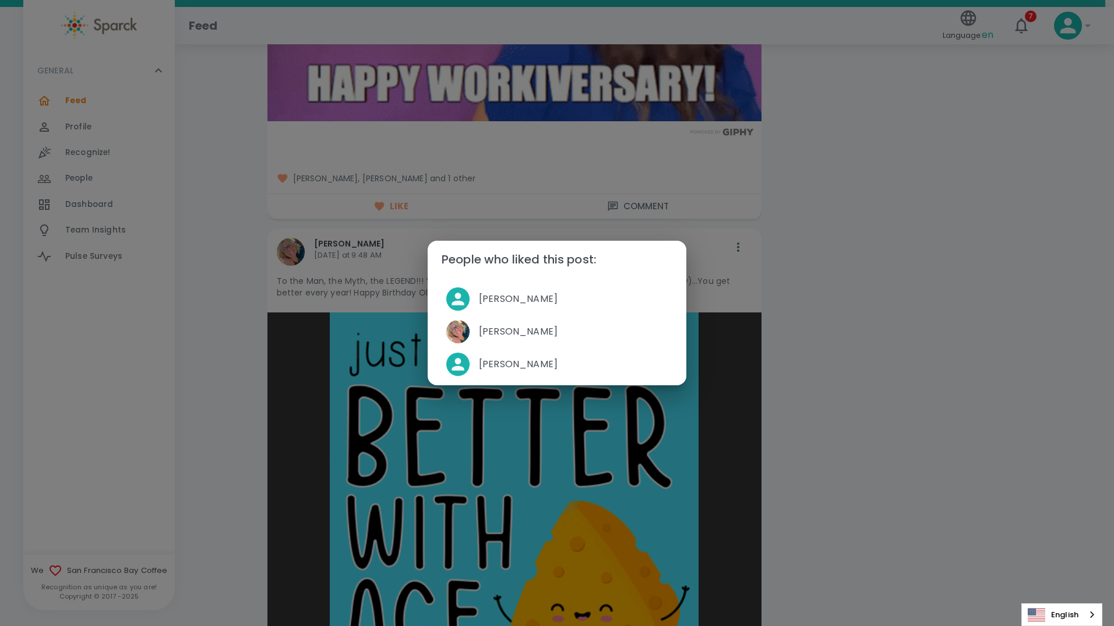
click at [220, 337] on div "People who liked this post: [PERSON_NAME] [PERSON_NAME] [PERSON_NAME]" at bounding box center [557, 313] width 1114 height 626
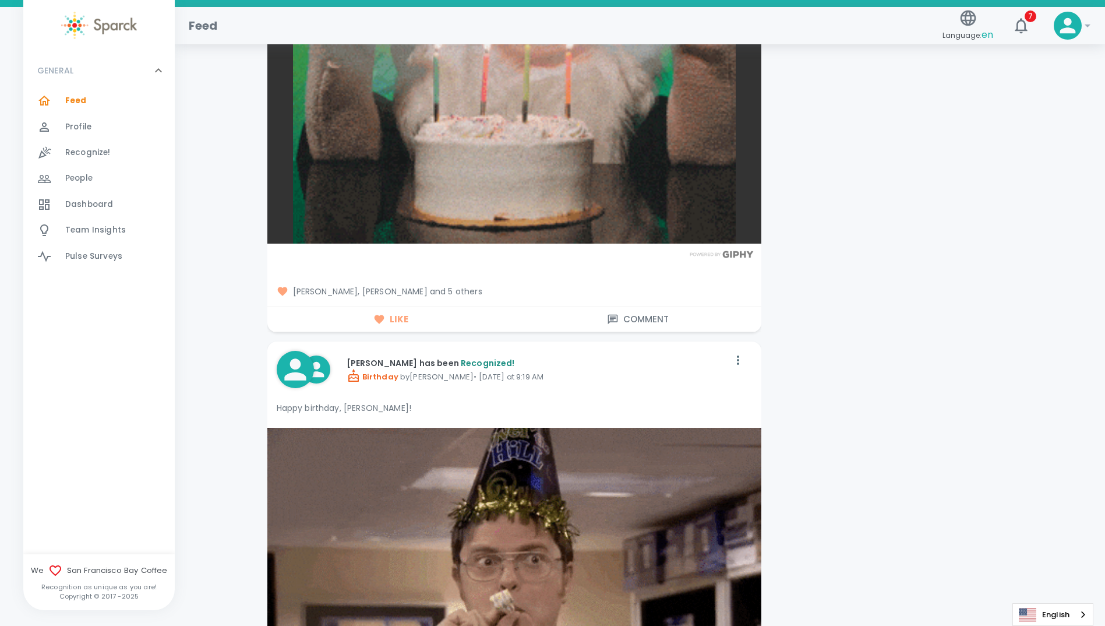
scroll to position [7223, 0]
